Goal: Complete application form

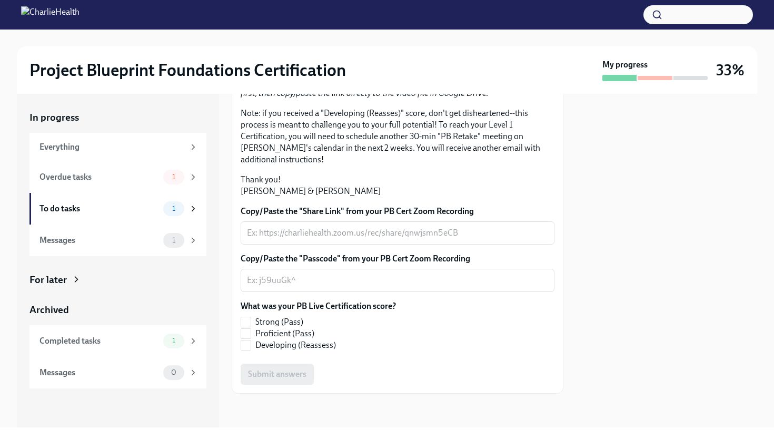
scroll to position [241, 0]
click at [351, 231] on textarea "Copy/Paste the "Share Link" from your PB Cert Zoom Recording" at bounding box center [397, 233] width 301 height 13
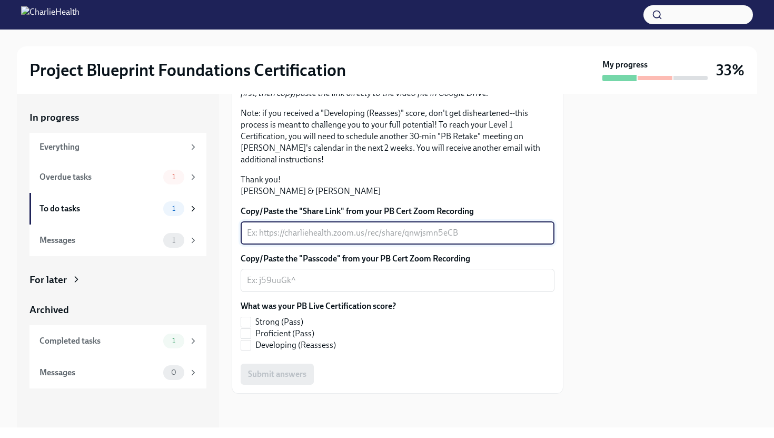
paste textarea "[URL][DOMAIN_NAME]"
click at [382, 280] on textarea "Copy/Paste the "Passcode" from your PB Cert Zoom Recording" at bounding box center [397, 280] width 301 height 13
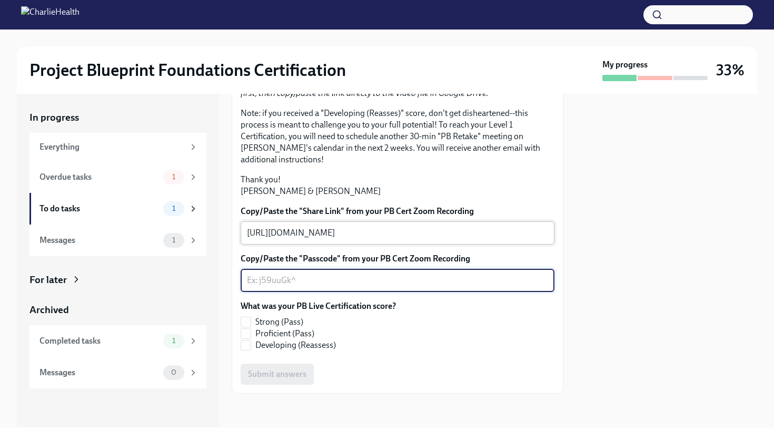
click at [358, 239] on textarea "[URL][DOMAIN_NAME]" at bounding box center [397, 233] width 301 height 13
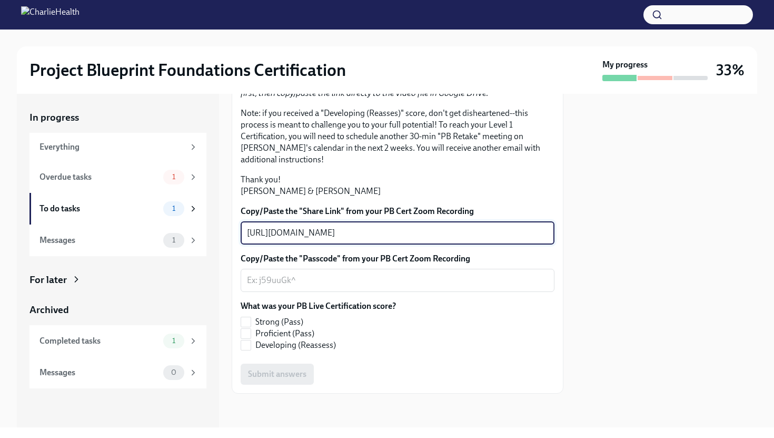
click at [436, 227] on textarea "[URL][DOMAIN_NAME]" at bounding box center [397, 233] width 301 height 13
paste textarea "[URL][DOMAIN_NAME]"
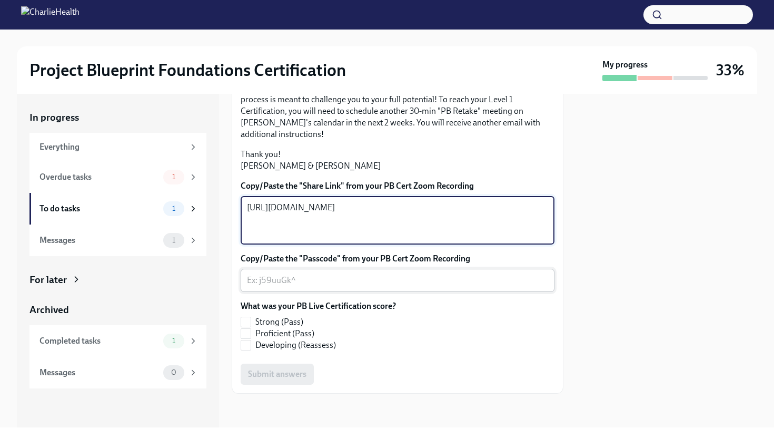
type textarea "[URL][DOMAIN_NAME]"
click at [370, 287] on textarea "Copy/Paste the "Passcode" from your PB Cert Zoom Recording" at bounding box center [397, 280] width 301 height 13
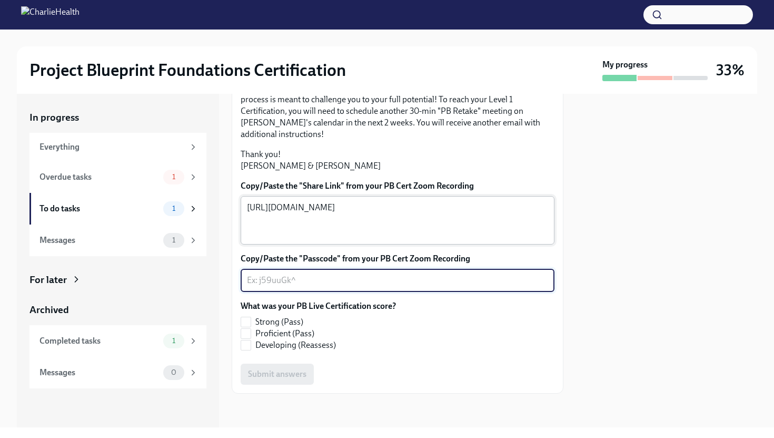
paste textarea "cEW$d?L4"
type textarea "cEW$d?L4"
click at [249, 327] on input "Strong (Pass)" at bounding box center [245, 321] width 9 height 9
checkbox input "true"
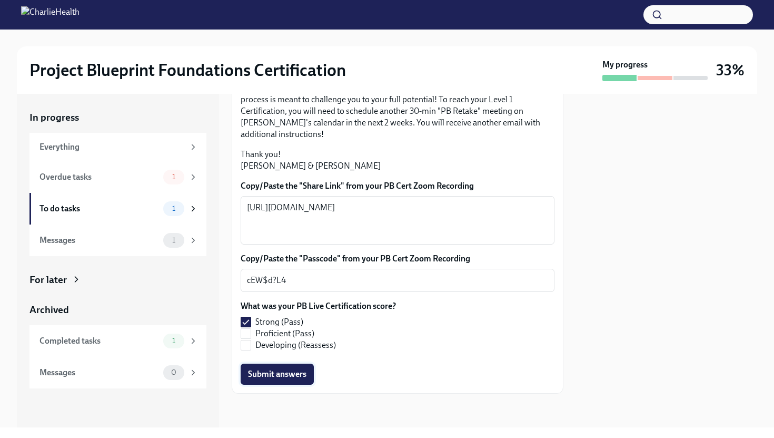
click at [284, 379] on span "Submit answers" at bounding box center [277, 374] width 58 height 11
